Goal: Transaction & Acquisition: Purchase product/service

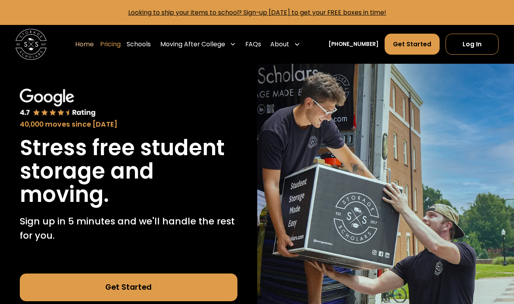
click at [121, 43] on link "Pricing" at bounding box center [110, 44] width 21 height 22
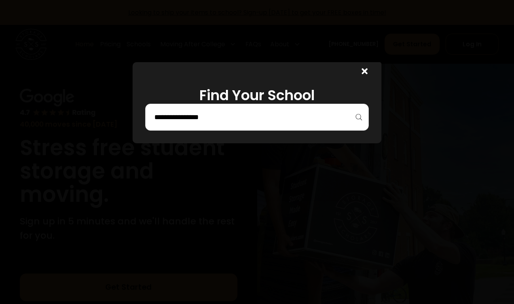
click at [210, 127] on div at bounding box center [257, 117] width 224 height 27
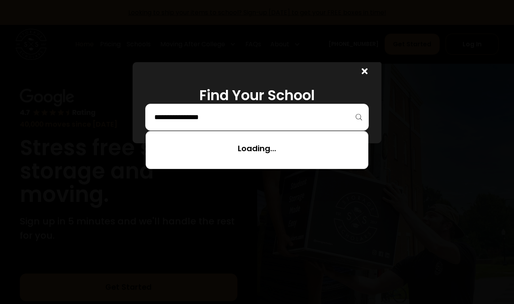
click at [192, 112] on input "search" at bounding box center [257, 116] width 207 height 13
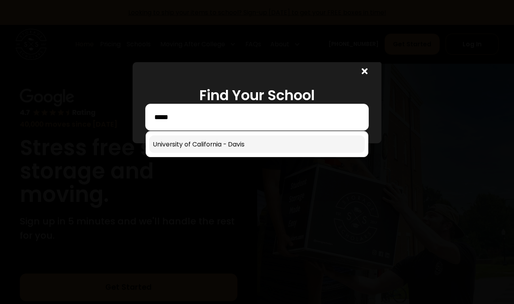
type input "*****"
click at [185, 153] on link at bounding box center [257, 143] width 216 height 17
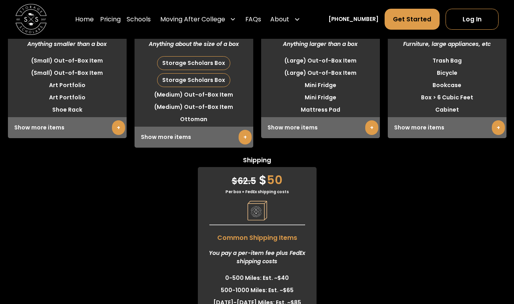
scroll to position [2062, 0]
